Goal: Task Accomplishment & Management: Use online tool/utility

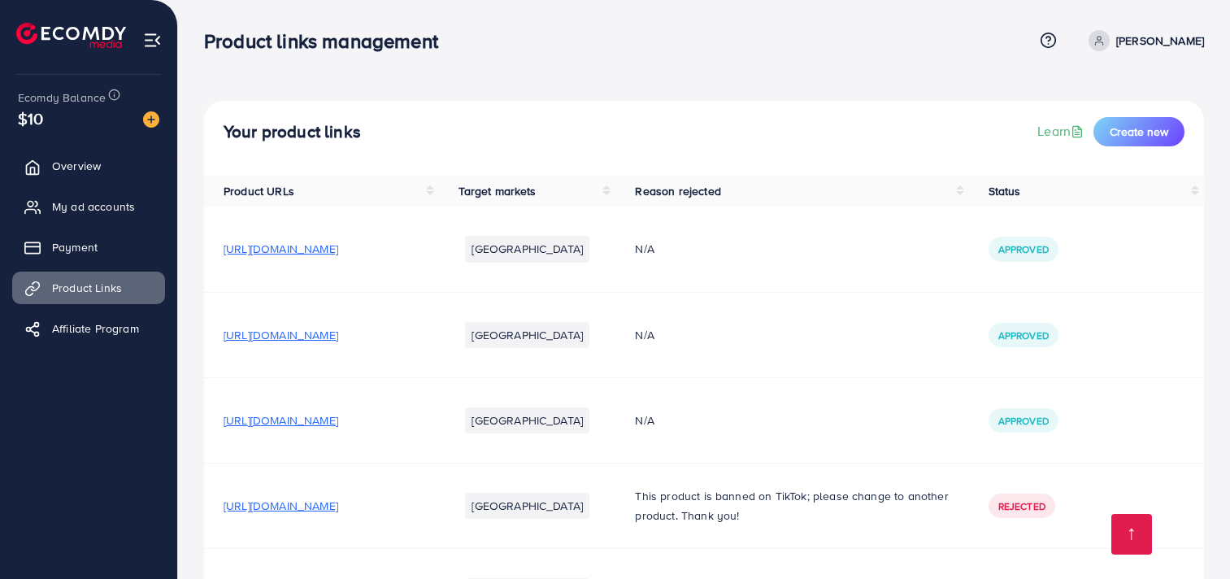
scroll to position [405, 0]
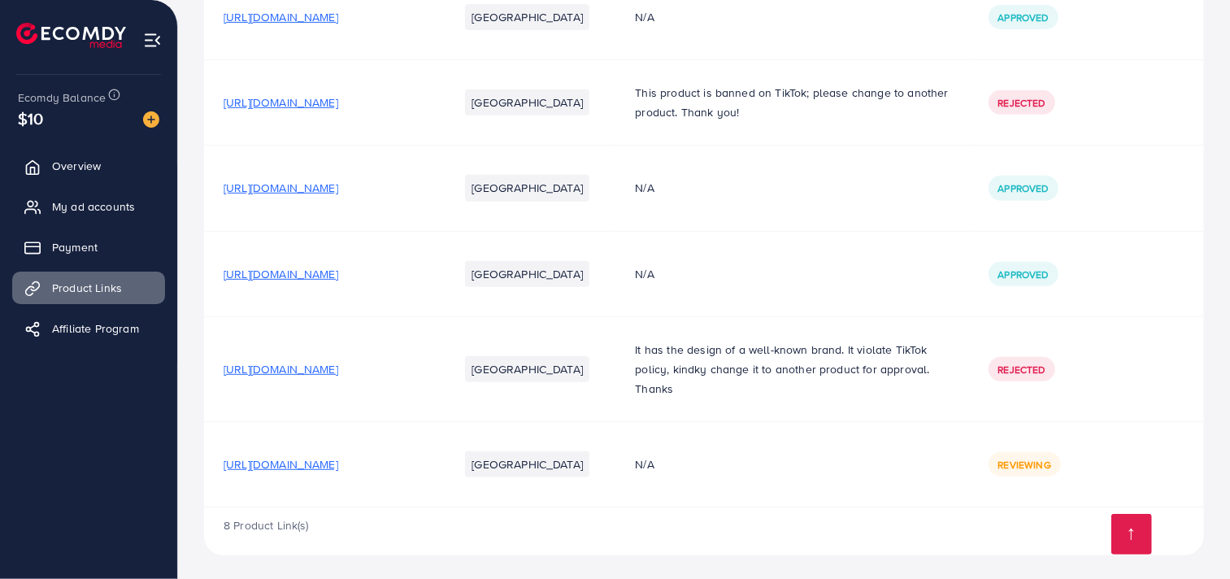
scroll to position [405, 0]
